Goal: Information Seeking & Learning: Understand process/instructions

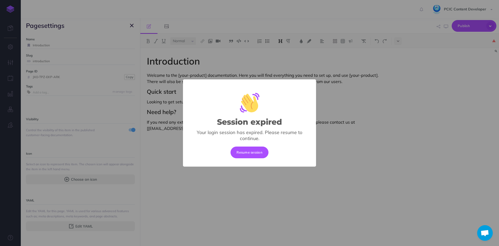
select select "null"
click at [243, 153] on button "Resume session" at bounding box center [250, 151] width 38 height 11
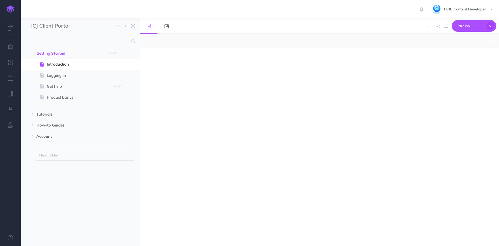
select select "null"
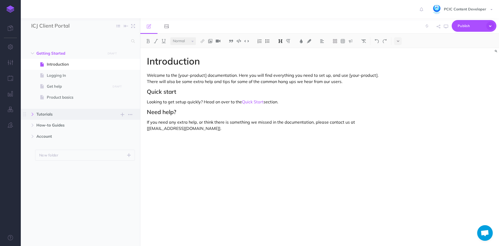
click at [33, 115] on icon "button" at bounding box center [32, 114] width 3 height 3
click at [56, 126] on span "A tutorial" at bounding box center [78, 125] width 62 height 6
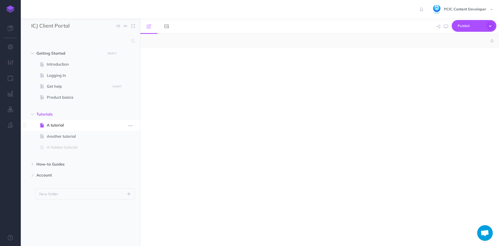
select select "null"
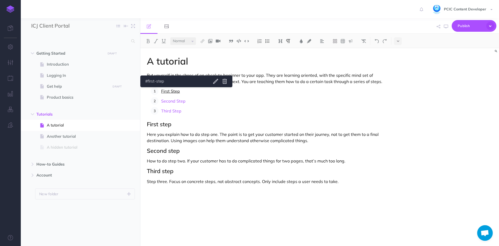
click at [172, 92] on link "First Step" at bounding box center [170, 90] width 19 height 5
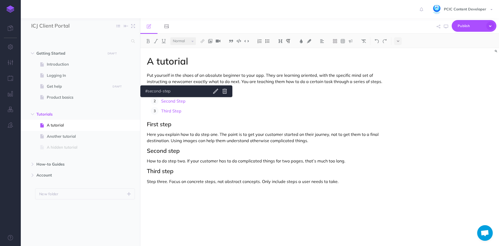
click at [175, 98] on p "Second Step" at bounding box center [273, 101] width 224 height 8
click at [171, 116] on div "A tutorial Put yourself in the shoes of an absolute beginner to your app. They …" at bounding box center [265, 144] width 251 height 192
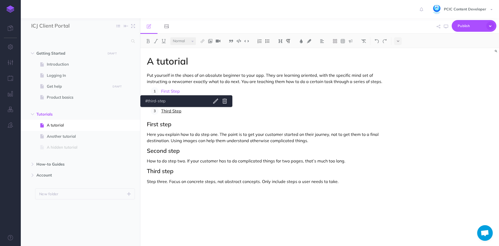
click at [172, 109] on link "Third Step" at bounding box center [171, 110] width 20 height 5
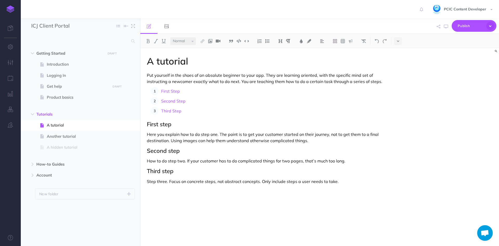
click at [326, 113] on p "Third Step" at bounding box center [273, 111] width 224 height 8
click at [33, 164] on icon "button" at bounding box center [32, 164] width 3 height 3
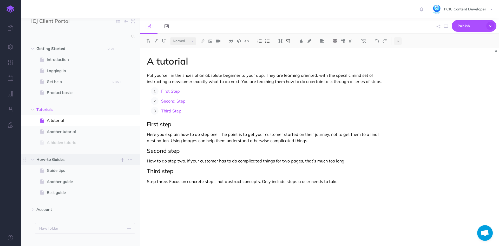
scroll to position [13, 0]
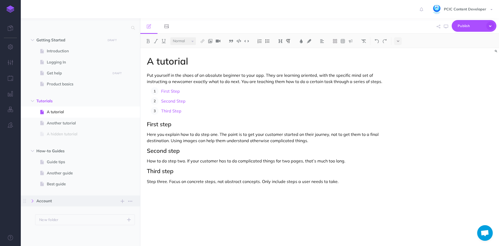
click at [31, 201] on icon "button" at bounding box center [32, 200] width 3 height 3
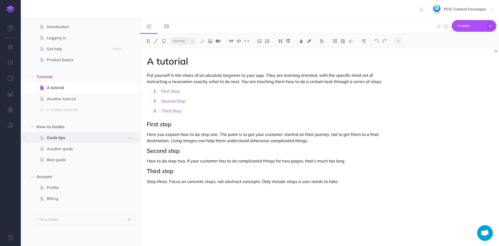
click at [71, 138] on span "Guide tips" at bounding box center [78, 137] width 62 height 6
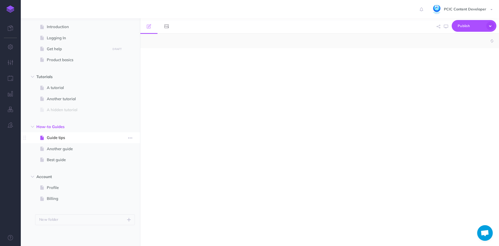
select select "null"
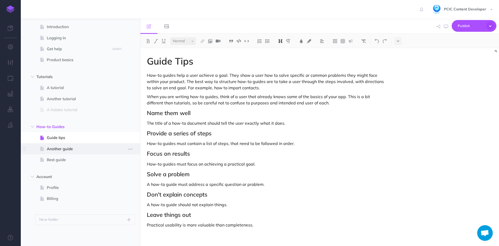
click at [57, 147] on span "Another guide" at bounding box center [78, 149] width 62 height 6
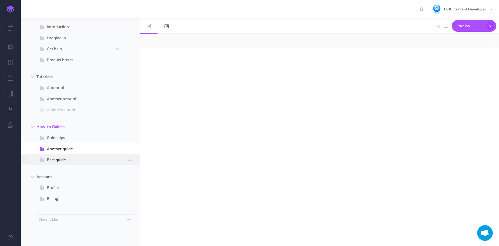
select select "null"
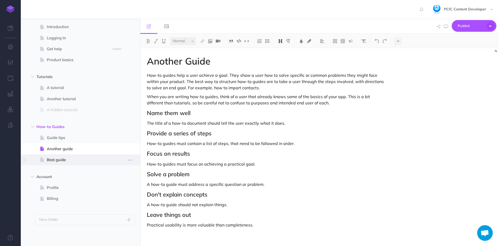
click at [61, 160] on span "Best guide" at bounding box center [78, 160] width 62 height 6
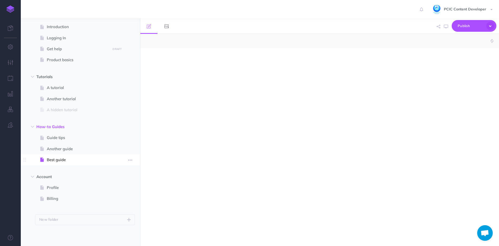
select select "null"
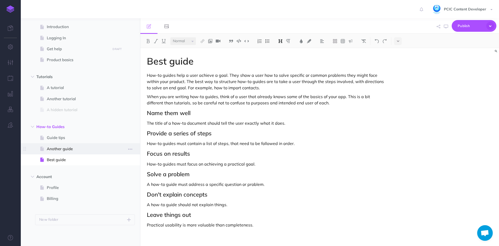
click at [70, 147] on span "Another guide" at bounding box center [78, 149] width 62 height 6
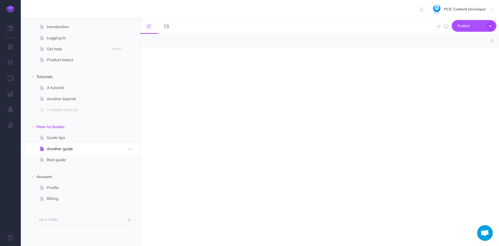
select select "null"
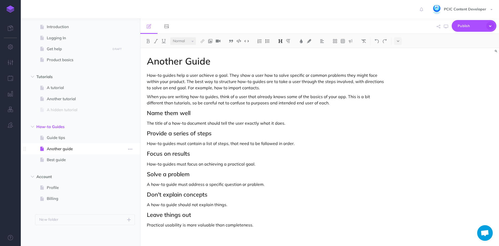
click at [64, 153] on span at bounding box center [80, 148] width 119 height 11
click at [63, 161] on span "Best guide" at bounding box center [78, 160] width 62 height 6
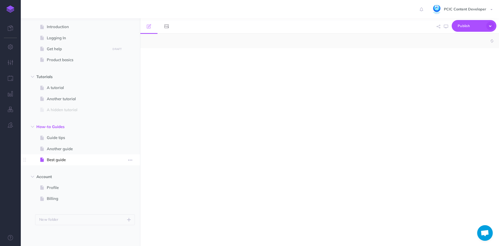
select select "null"
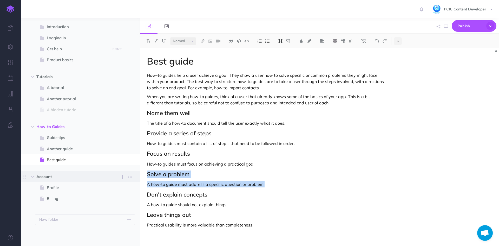
drag, startPoint x: 274, startPoint y: 186, endPoint x: 137, endPoint y: 172, distance: 137.7
click at [137, 172] on div "ICJ Client Portal Collapse all Expand all Expand to root folders Getting Starte…" at bounding box center [260, 132] width 478 height 228
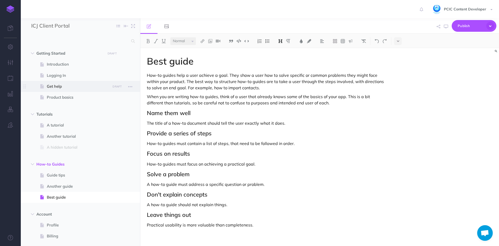
click at [59, 87] on span "Get help" at bounding box center [78, 86] width 62 height 6
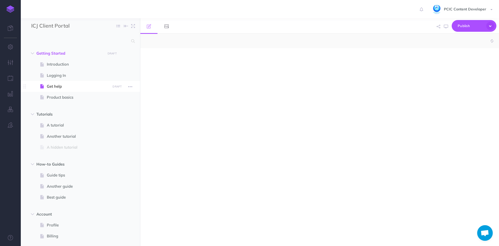
select select "null"
